Goal: Find specific page/section: Find specific page/section

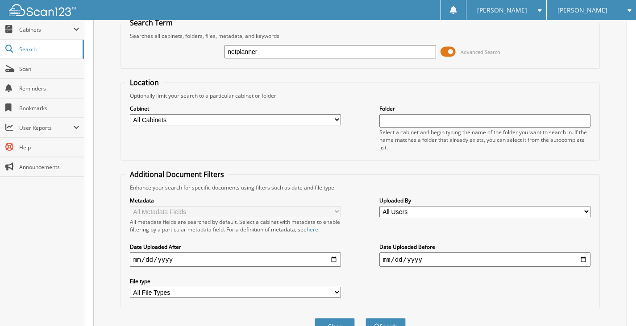
scroll to position [87, 0]
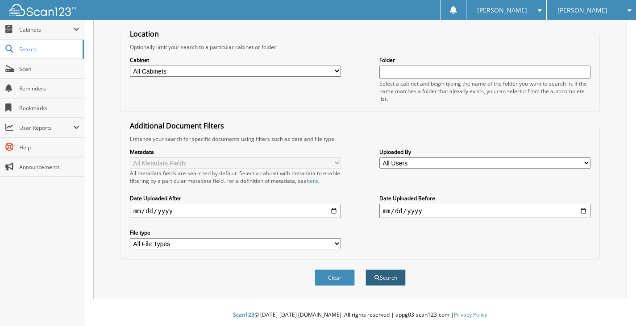
type input "netplanner"
click at [374, 277] on span "submit" at bounding box center [376, 277] width 5 height 5
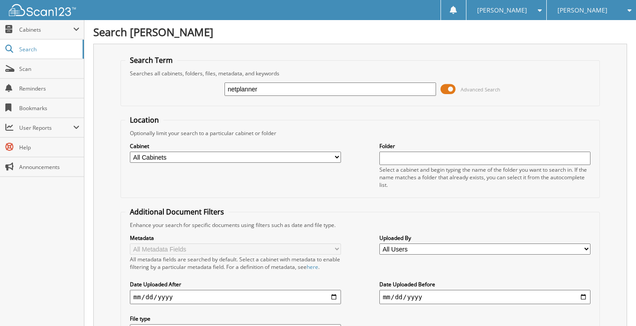
click at [278, 91] on input "netplanner" at bounding box center [329, 89] width 211 height 13
click at [70, 35] on span "Cabinets" at bounding box center [42, 29] width 84 height 19
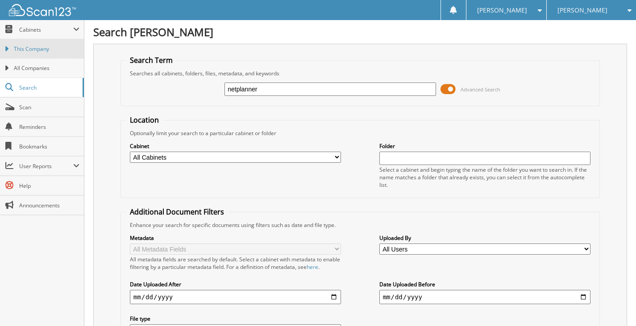
click at [45, 50] on span "This Company" at bounding box center [47, 49] width 66 height 8
